Goal: Information Seeking & Learning: Learn about a topic

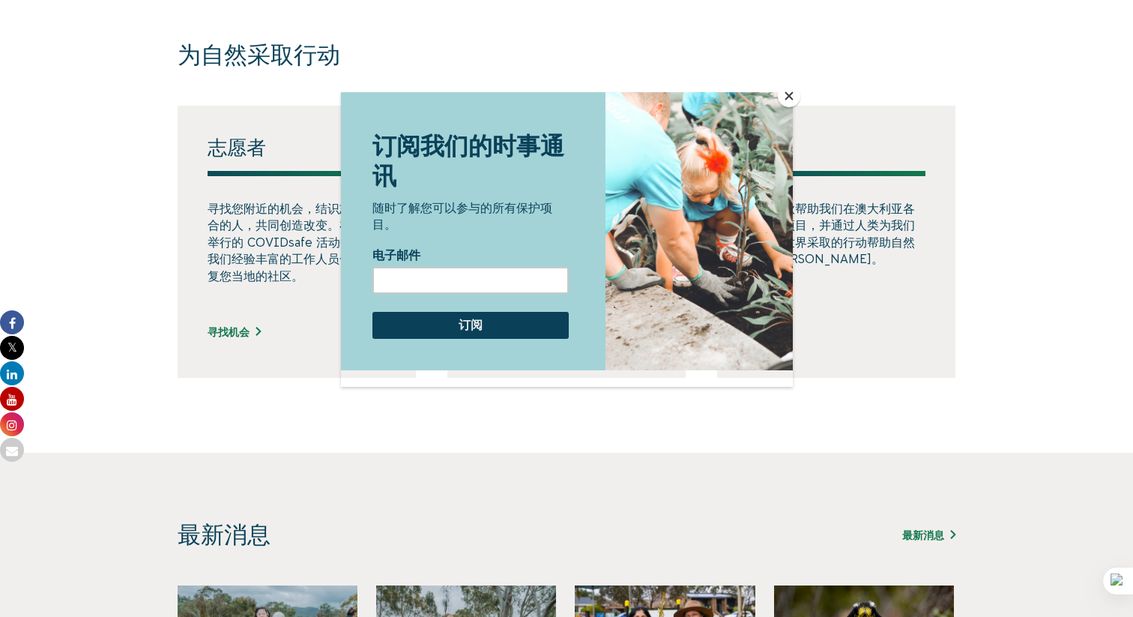
scroll to position [839, 0]
click at [266, 412] on div at bounding box center [566, 308] width 1133 height 617
click at [782, 96] on button "关闭" at bounding box center [789, 96] width 22 height 22
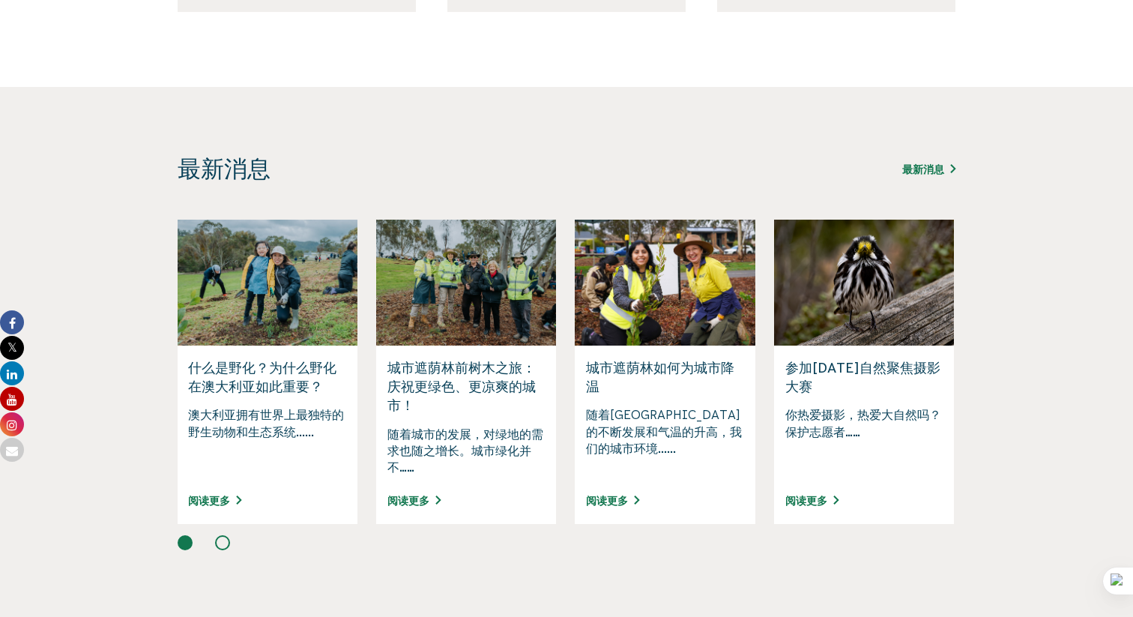
scroll to position [1177, 0]
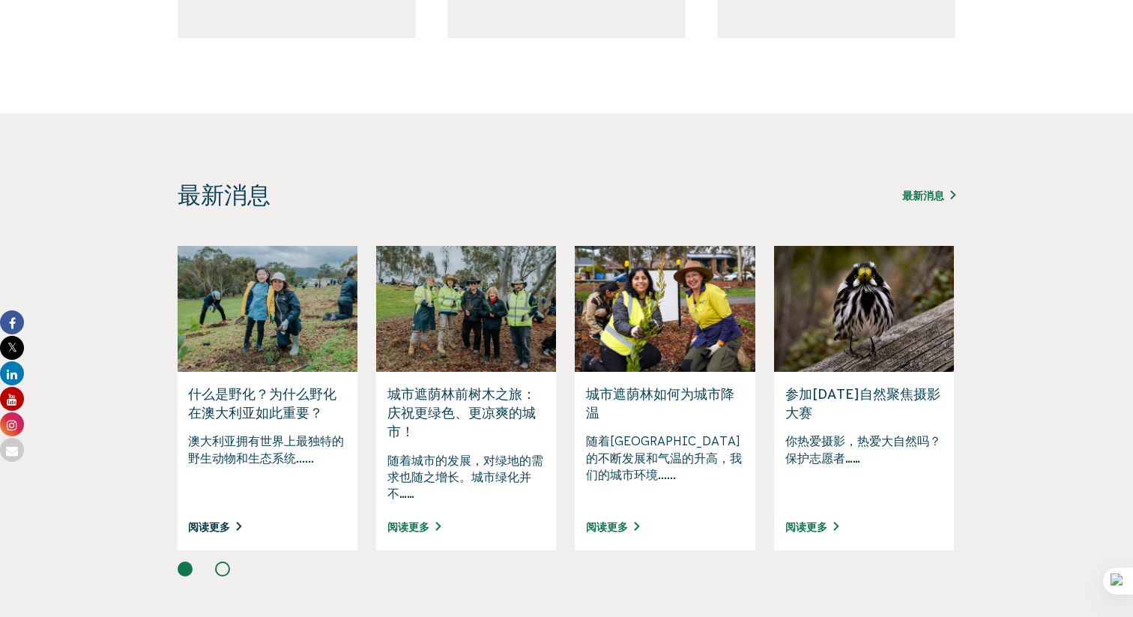
click at [218, 531] on font "阅读更多" at bounding box center [209, 527] width 42 height 12
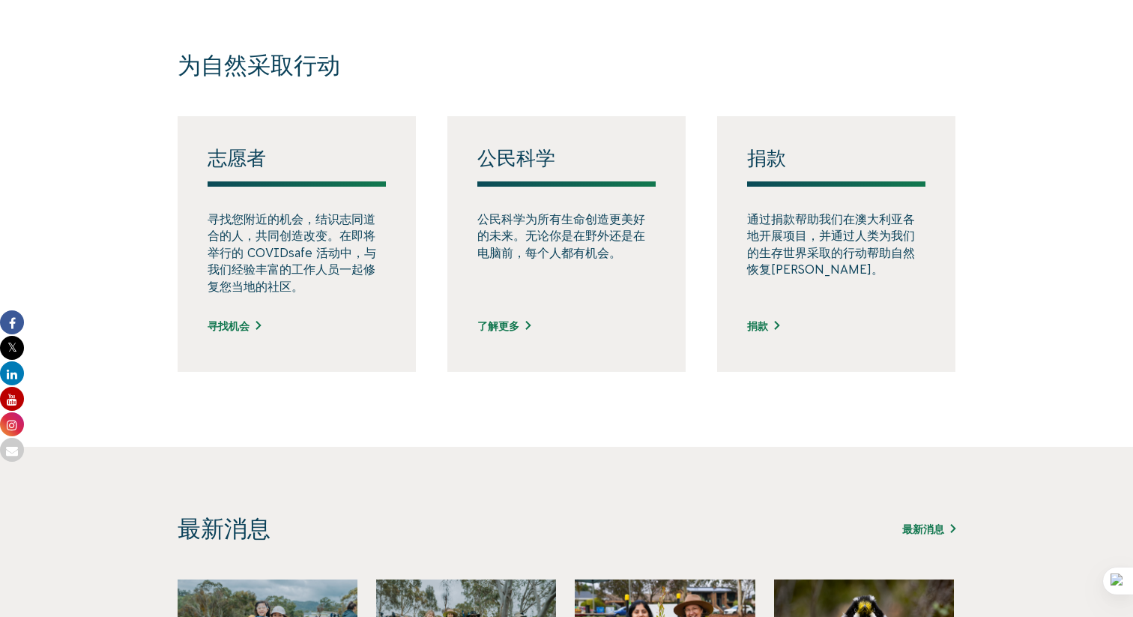
scroll to position [812, 0]
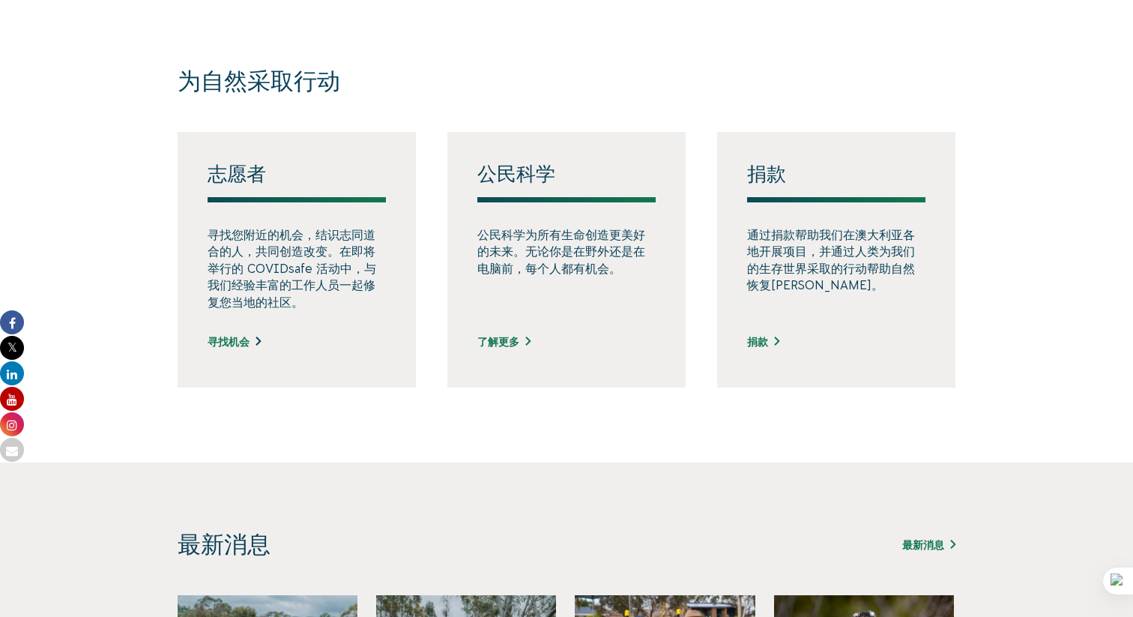
click at [224, 337] on font "寻找机会" at bounding box center [229, 342] width 42 height 12
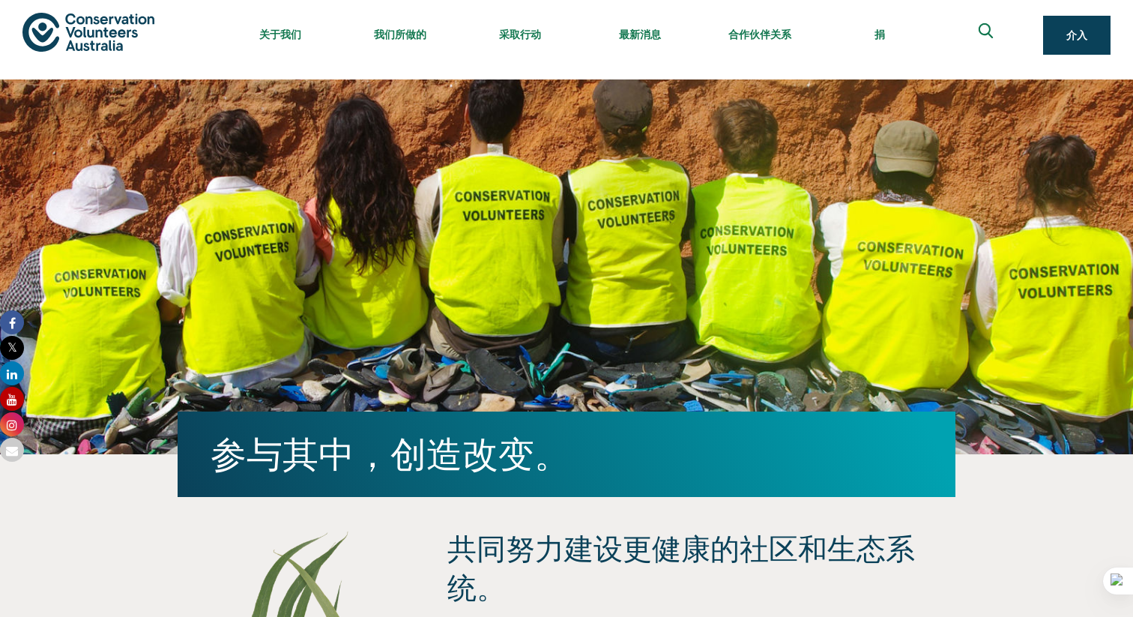
scroll to position [0, 0]
